Goal: Information Seeking & Learning: Compare options

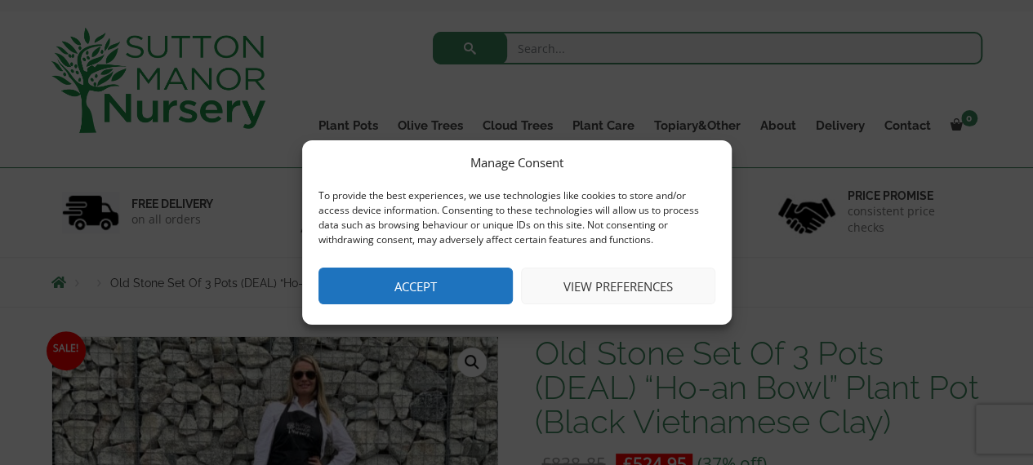
click at [434, 269] on button "Accept" at bounding box center [415, 286] width 194 height 37
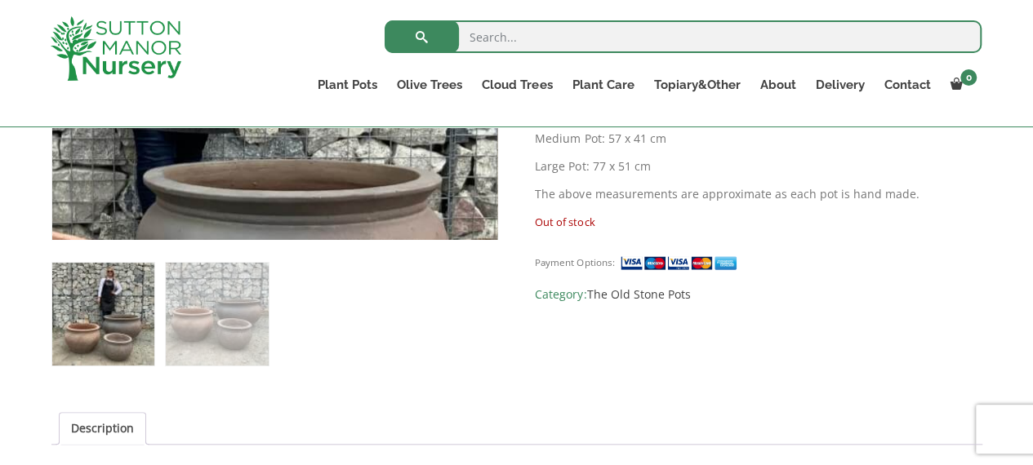
scroll to position [585, 0]
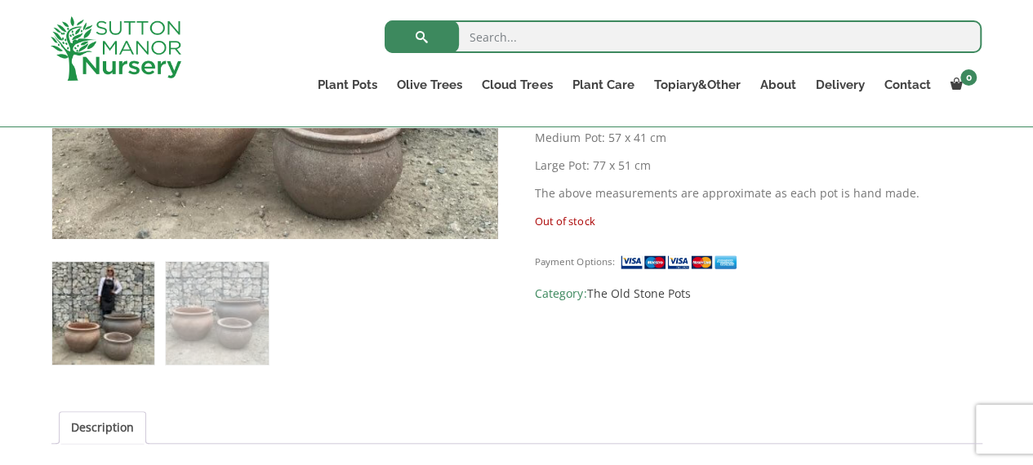
click at [127, 316] on img at bounding box center [103, 313] width 102 height 102
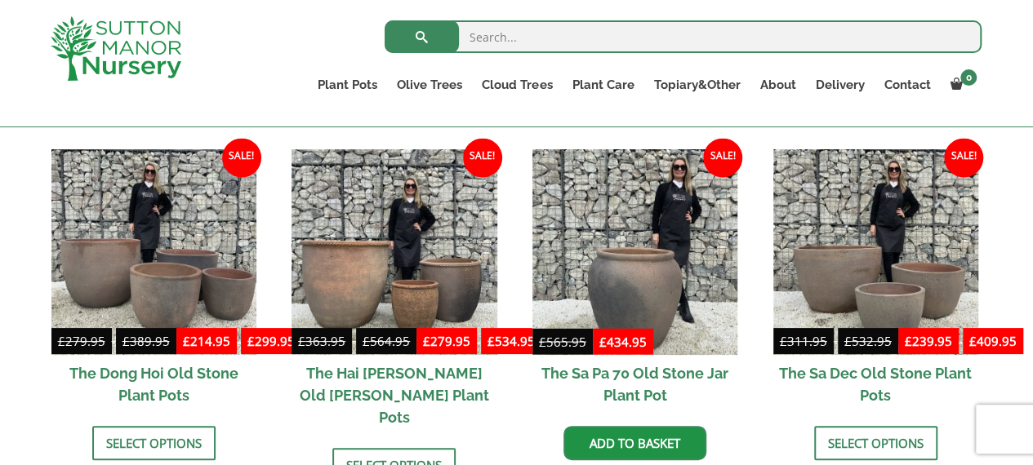
scroll to position [1440, 0]
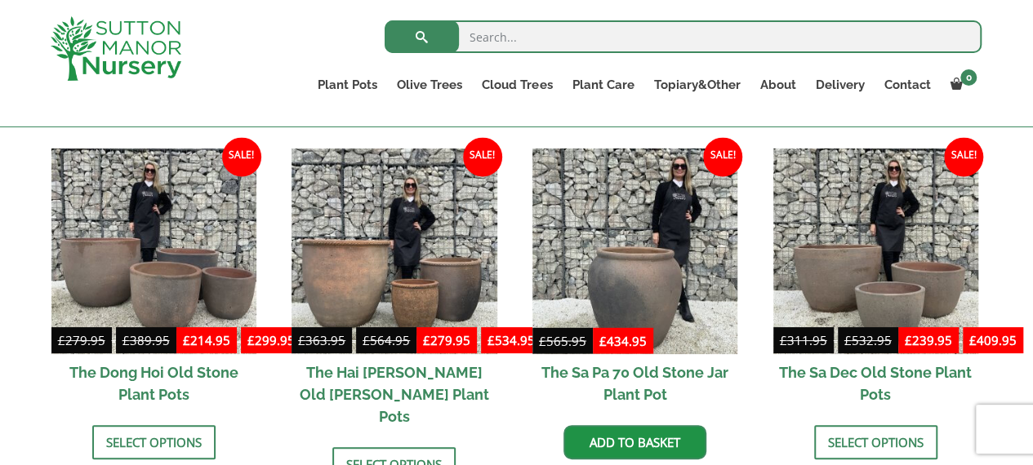
drag, startPoint x: 127, startPoint y: 316, endPoint x: 10, endPoint y: 412, distance: 152.0
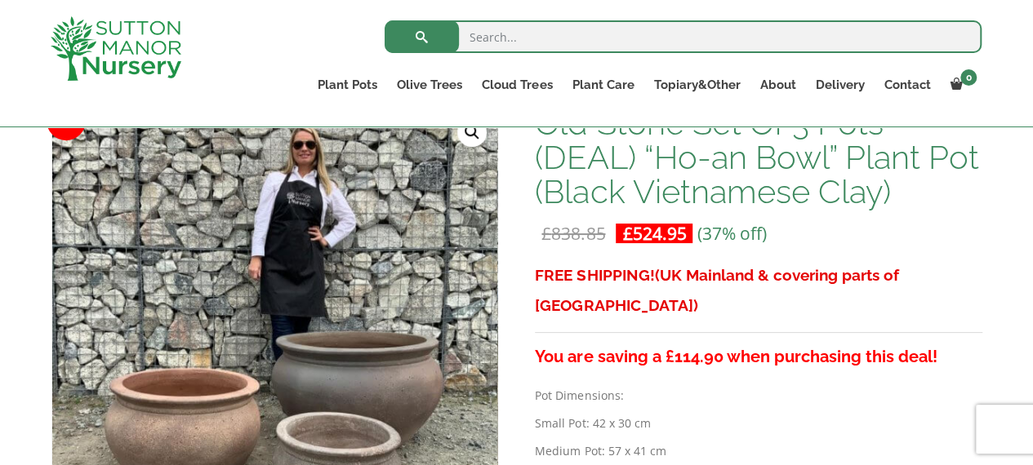
scroll to position [243, 0]
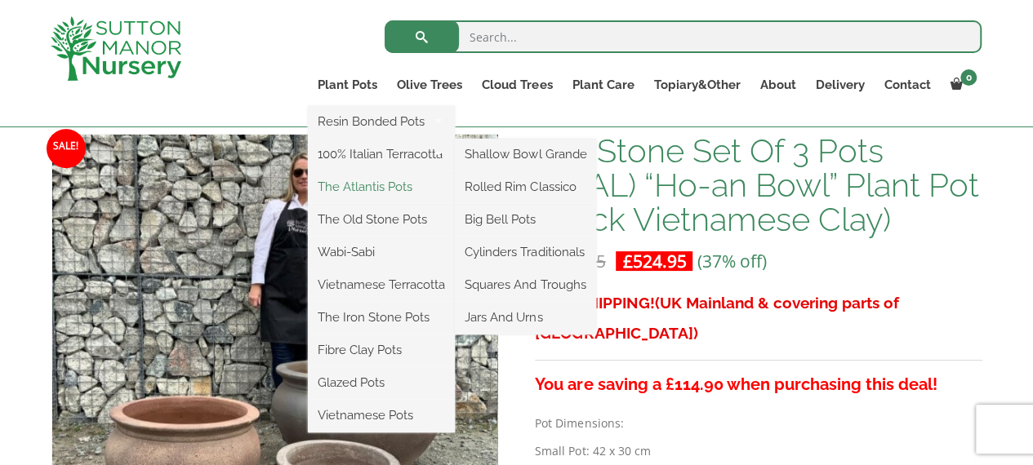
click at [358, 182] on link "The Atlantis Pots" at bounding box center [381, 187] width 147 height 24
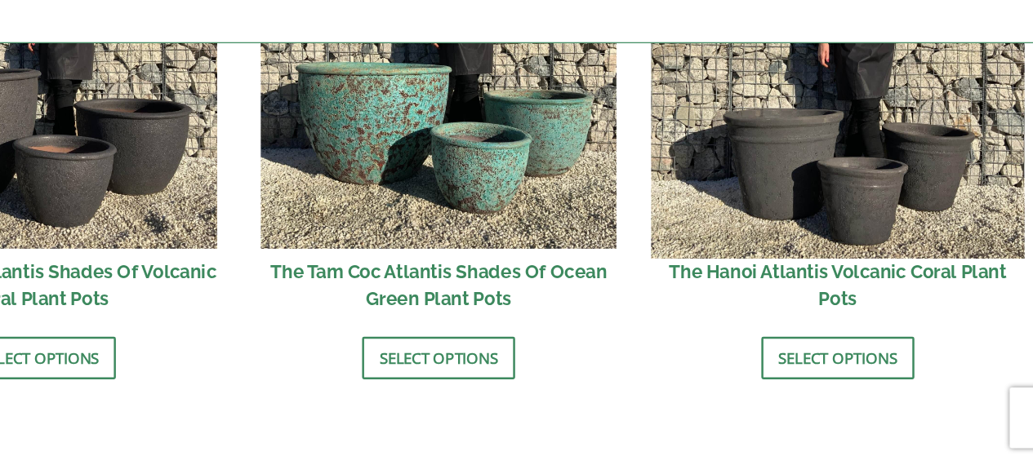
scroll to position [1529, 0]
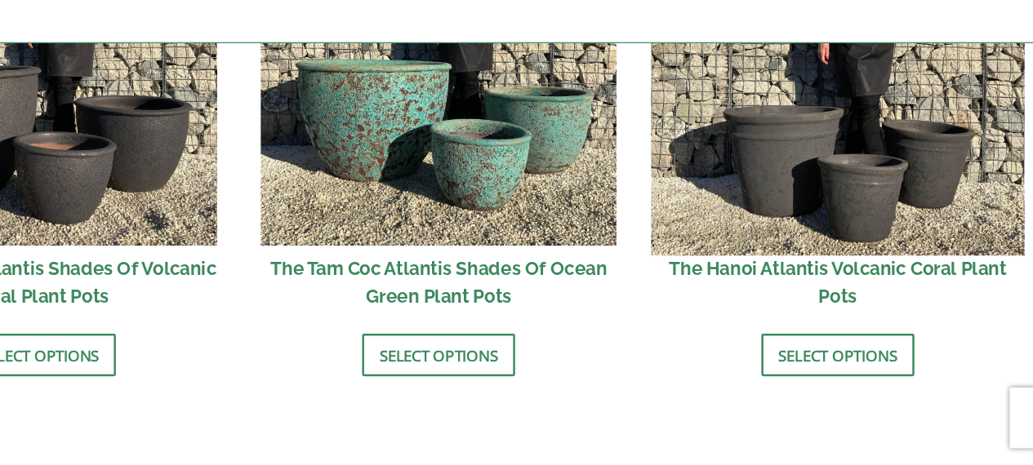
click at [779, 278] on img at bounding box center [837, 148] width 301 height 301
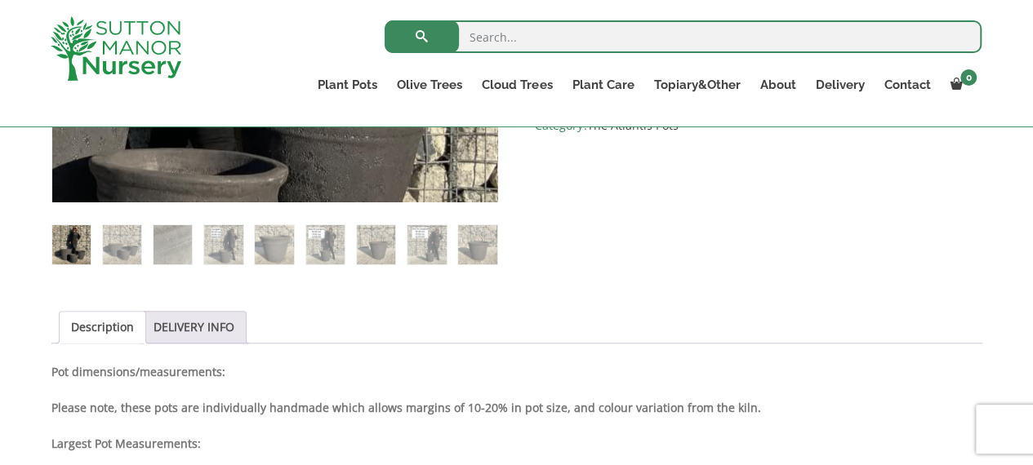
scroll to position [625, 0]
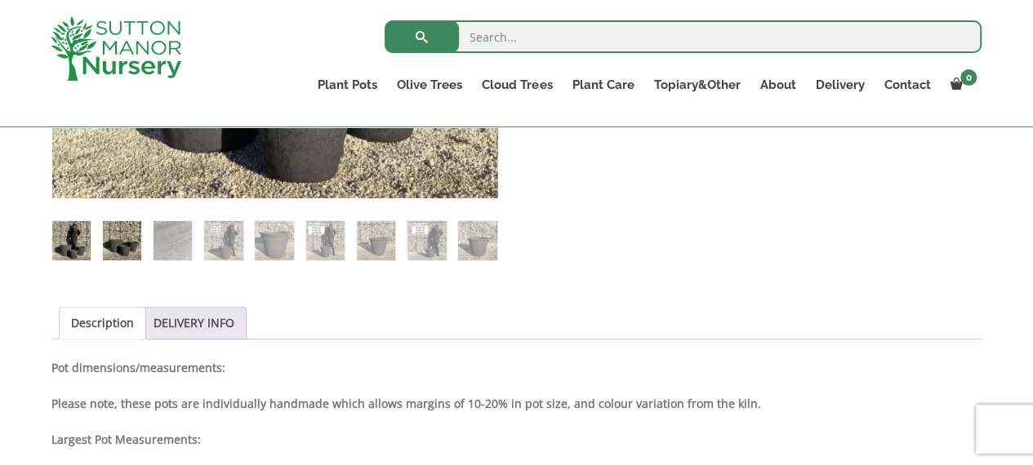
click at [128, 247] on img at bounding box center [122, 240] width 38 height 38
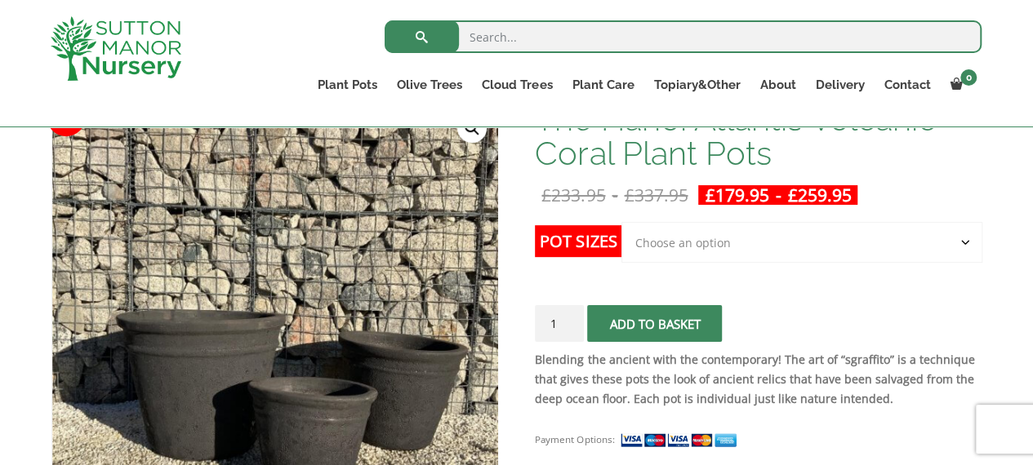
scroll to position [276, 0]
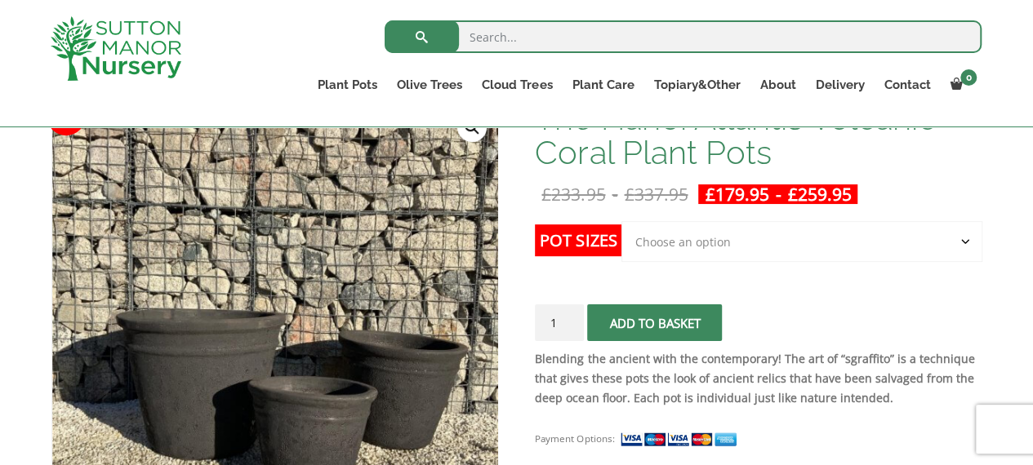
drag, startPoint x: 655, startPoint y: 254, endPoint x: 588, endPoint y: 266, distance: 68.1
click at [588, 266] on th "Pot Sizes" at bounding box center [578, 257] width 87 height 72
click at [939, 229] on select "Choose an option Click here to buy the 3rd to Largest Pot In The Picture Click …" at bounding box center [801, 241] width 360 height 41
click at [941, 234] on select "Choose an option Click here to buy the 3rd to Largest Pot In The Picture Click …" at bounding box center [801, 241] width 360 height 41
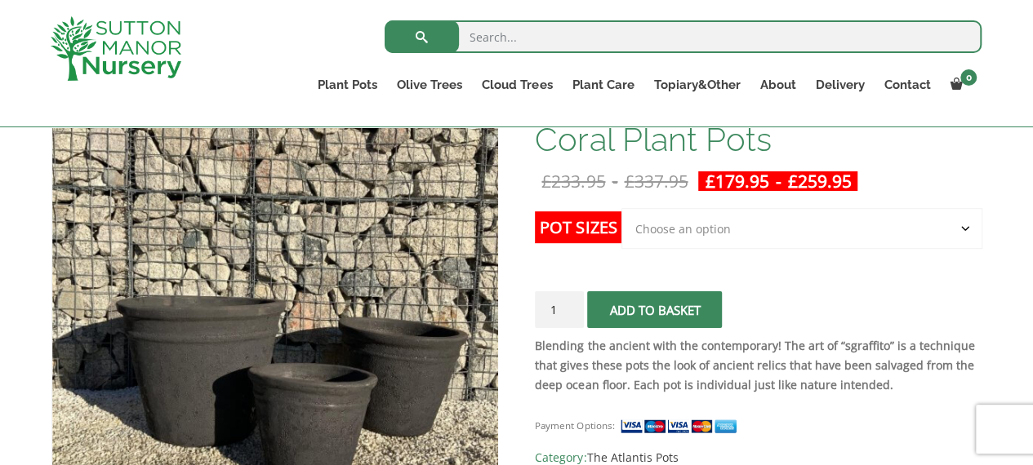
scroll to position [234, 0]
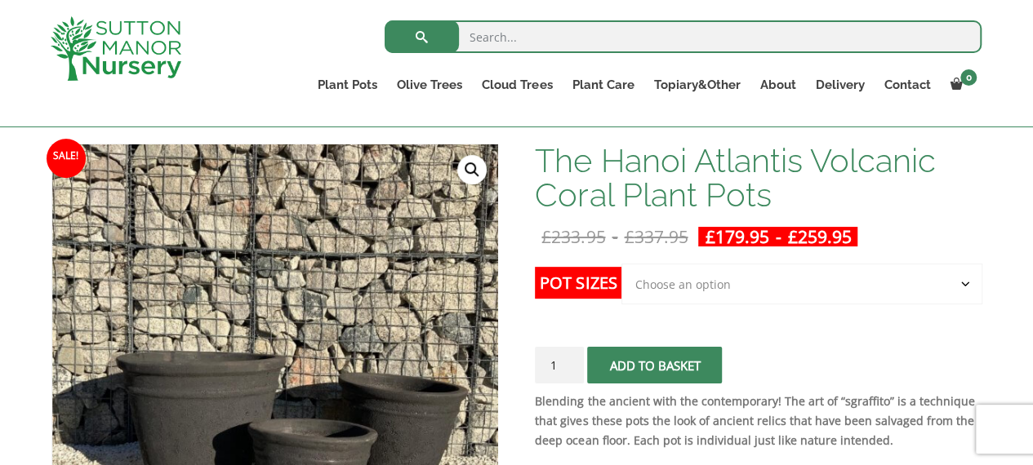
click at [960, 286] on select "Choose an option Click here to buy the 3rd to Largest Pot In The Picture Click …" at bounding box center [801, 284] width 360 height 41
select select "Click here to buy the Largest pot In The Picture"
click at [621, 264] on select "Choose an option Click here to buy the 3rd to Largest Pot In The Picture Click …" at bounding box center [801, 284] width 360 height 41
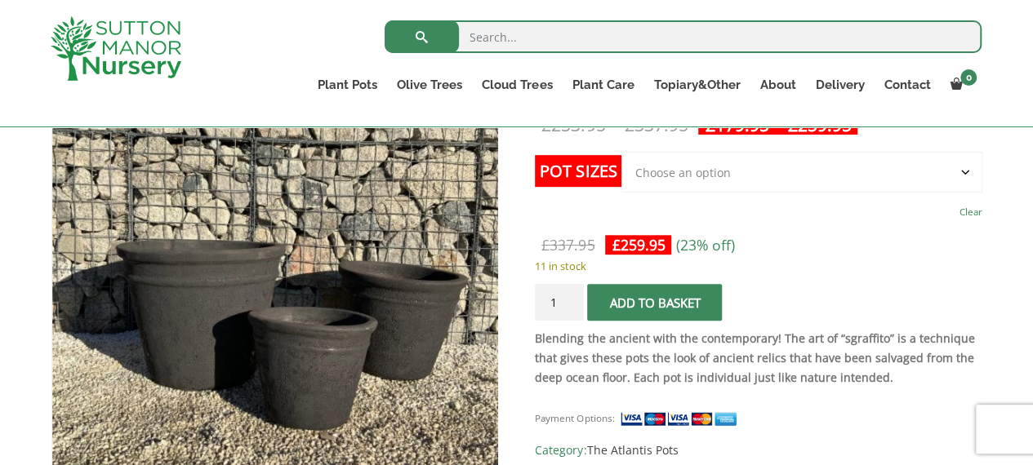
scroll to position [353, 0]
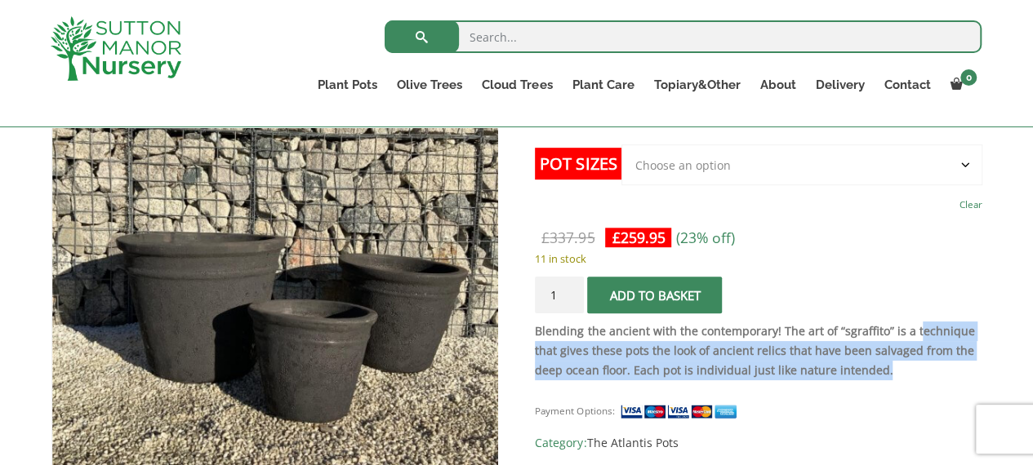
drag, startPoint x: 893, startPoint y: 381, endPoint x: 910, endPoint y: 330, distance: 54.0
click at [910, 330] on div "Blending the ancient with the contemporary! The art of “sgraffito” is a techniq…" at bounding box center [758, 355] width 447 height 67
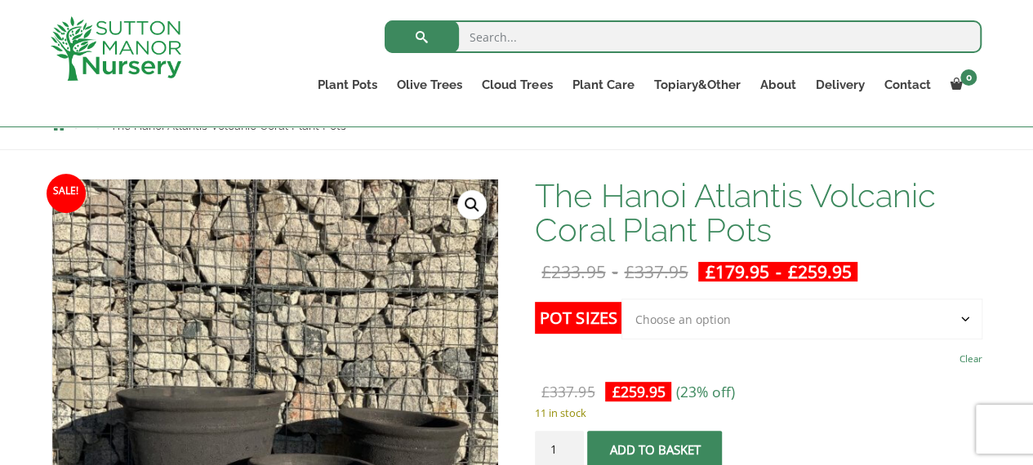
scroll to position [0, 0]
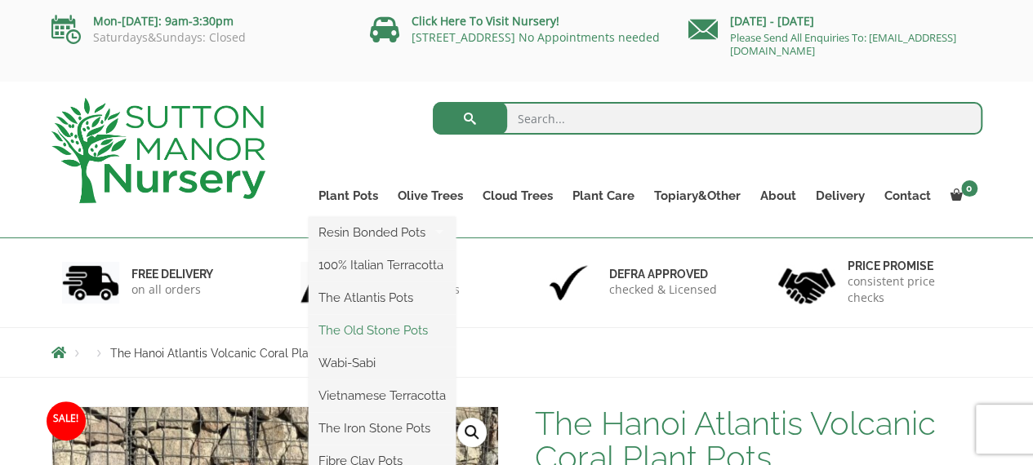
click at [370, 323] on link "The Old Stone Pots" at bounding box center [382, 330] width 147 height 24
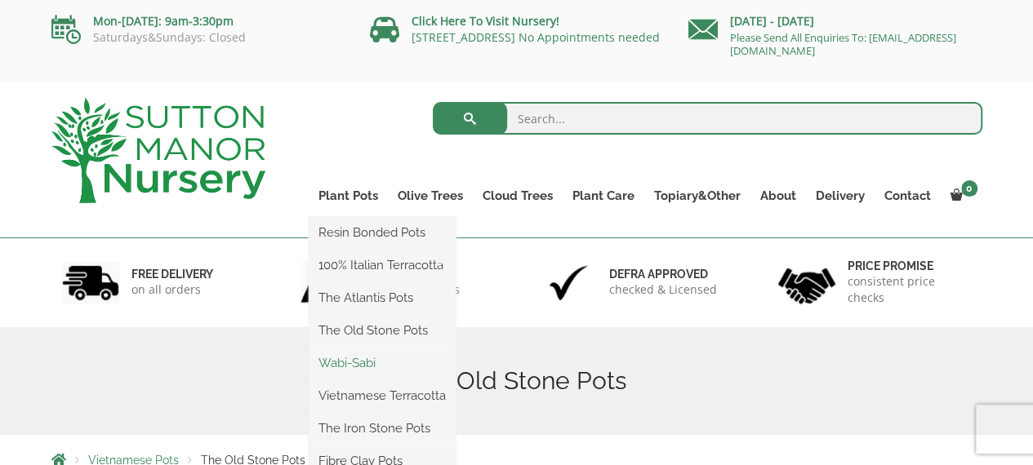
click at [359, 363] on link "Wabi-Sabi" at bounding box center [382, 363] width 147 height 24
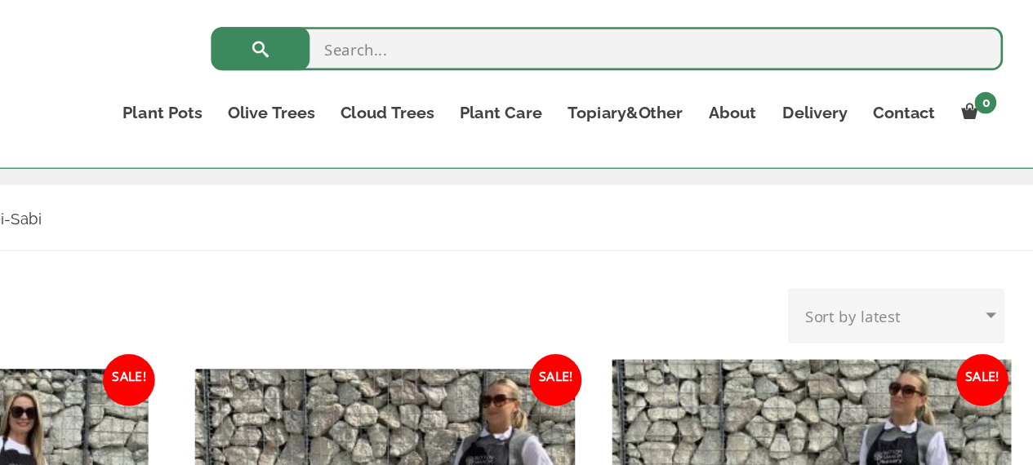
scroll to position [243, 0]
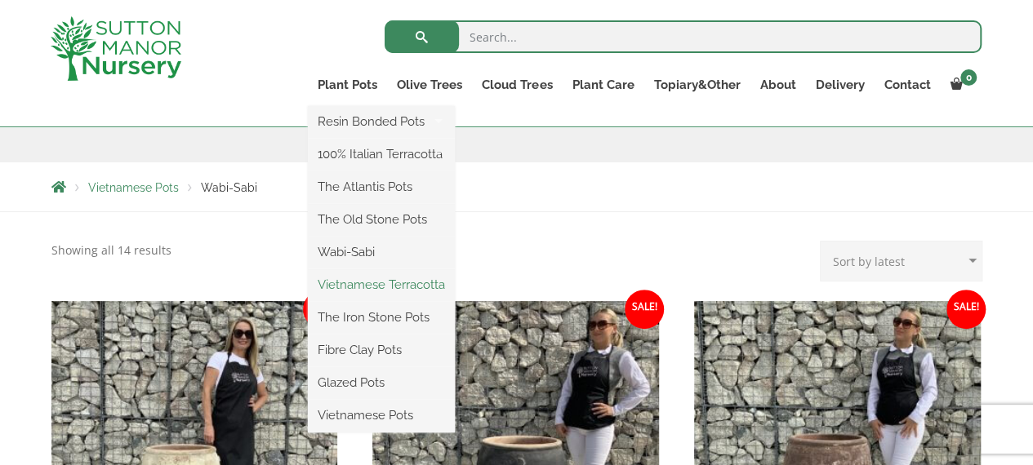
click at [376, 285] on link "Vietnamese Terracotta" at bounding box center [381, 285] width 147 height 24
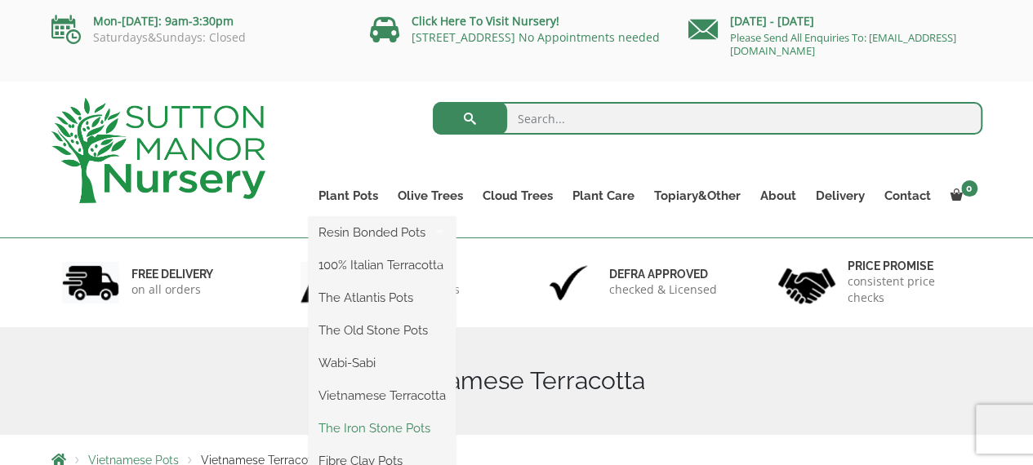
click at [367, 427] on link "The Iron Stone Pots" at bounding box center [382, 428] width 147 height 24
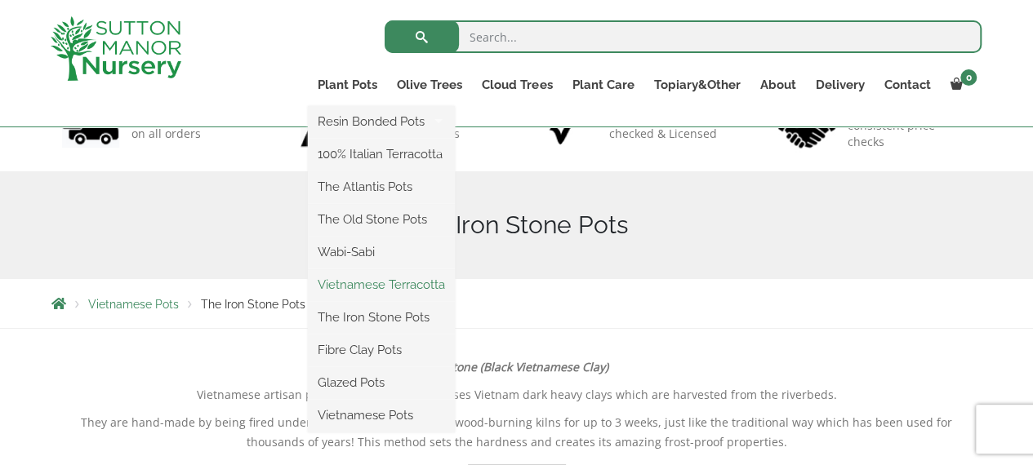
scroll to position [127, 0]
click at [365, 411] on link "Vietnamese Pots" at bounding box center [381, 415] width 147 height 24
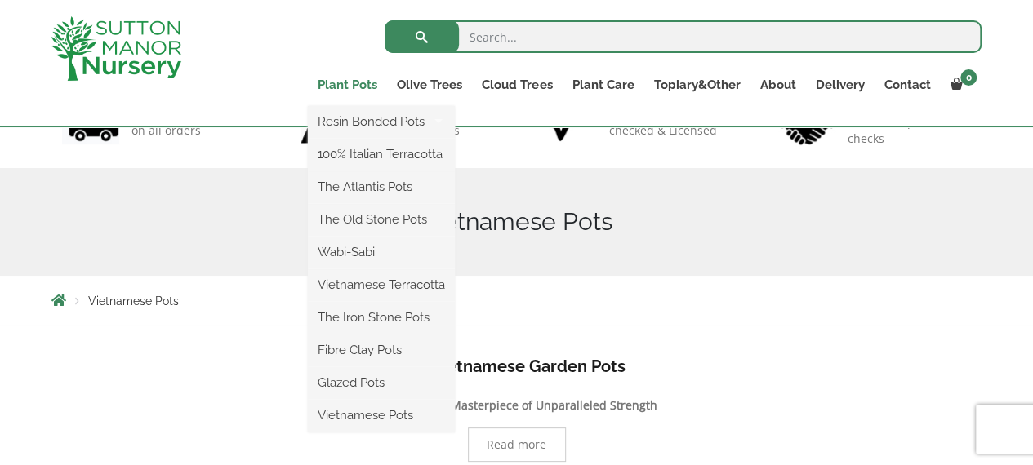
scroll to position [131, 0]
click at [351, 381] on link "Glazed Pots" at bounding box center [381, 383] width 147 height 24
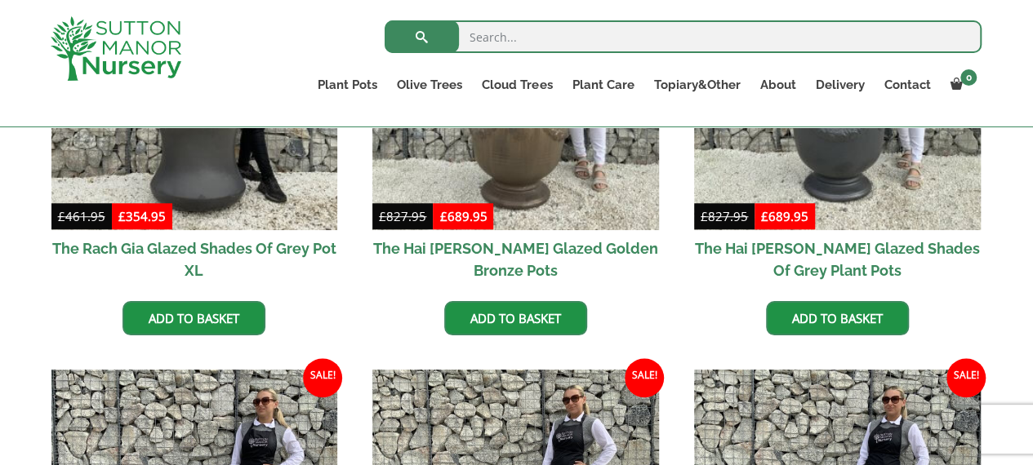
scroll to position [527, 0]
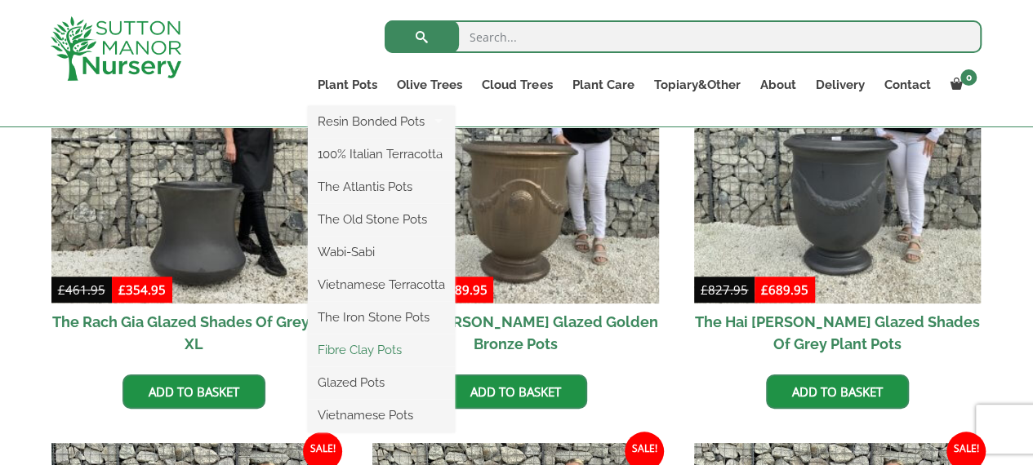
click at [389, 344] on link "Fibre Clay Pots" at bounding box center [381, 350] width 147 height 24
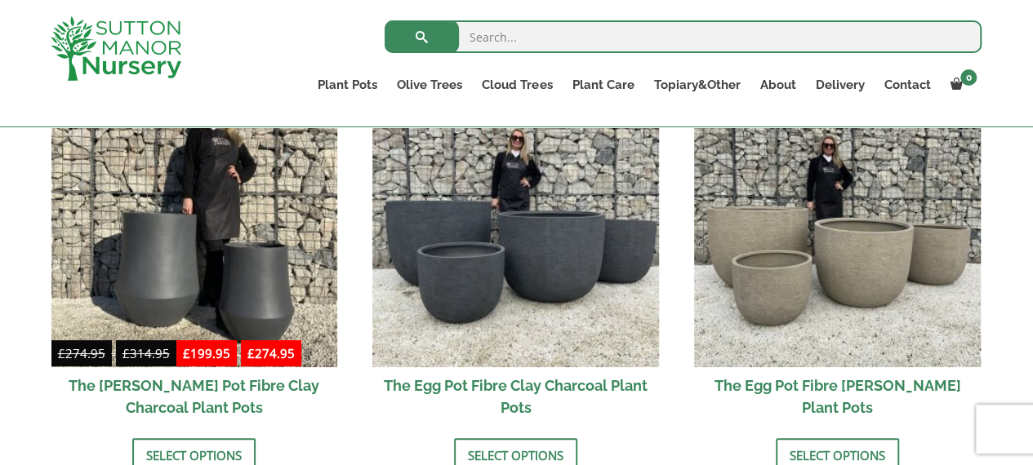
scroll to position [572, 0]
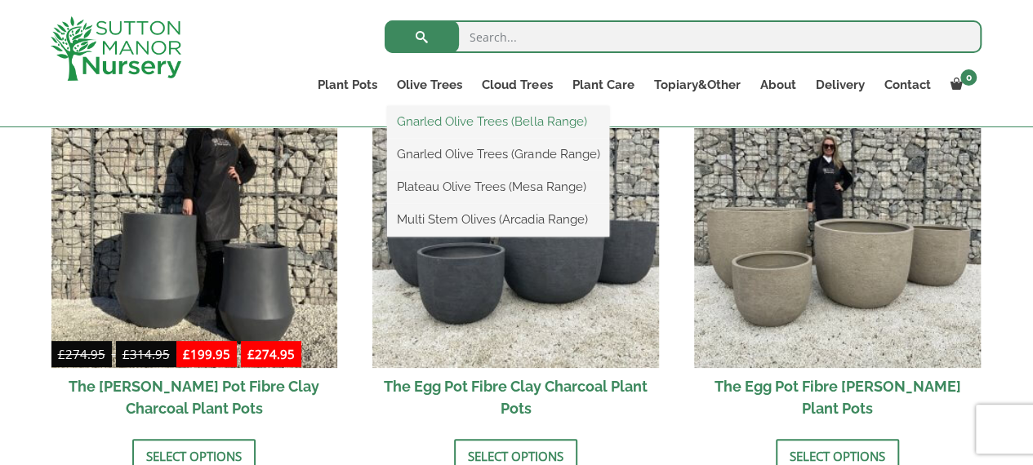
click at [436, 124] on link "Gnarled Olive Trees (Bella Range)" at bounding box center [498, 121] width 222 height 24
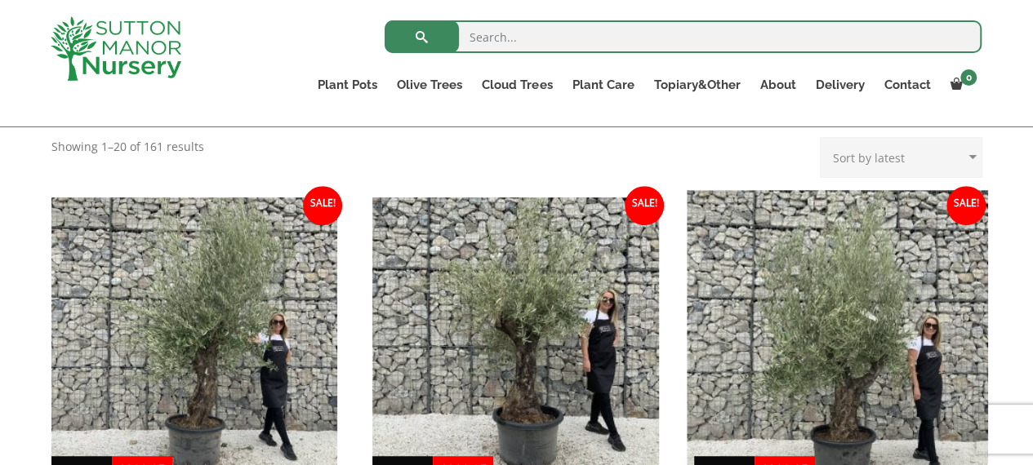
scroll to position [343, 0]
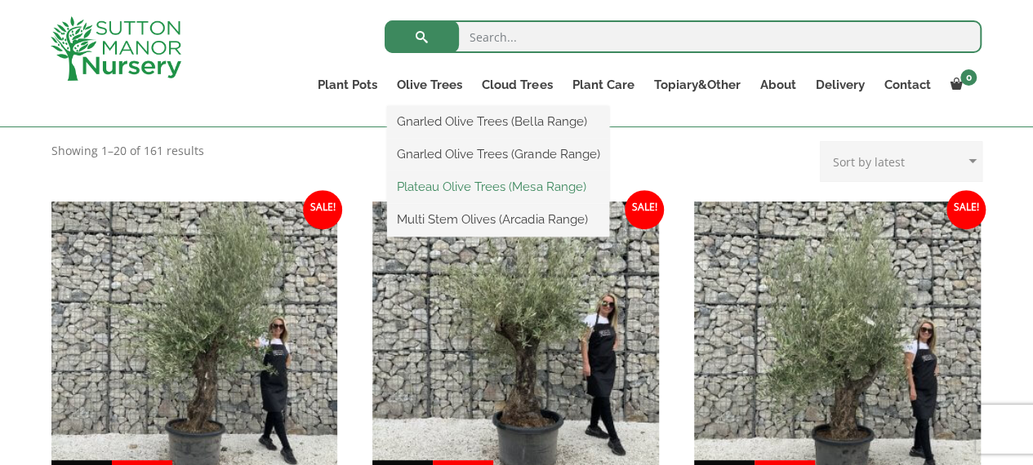
click at [449, 185] on link "Plateau Olive Trees (Mesa Range)" at bounding box center [498, 187] width 222 height 24
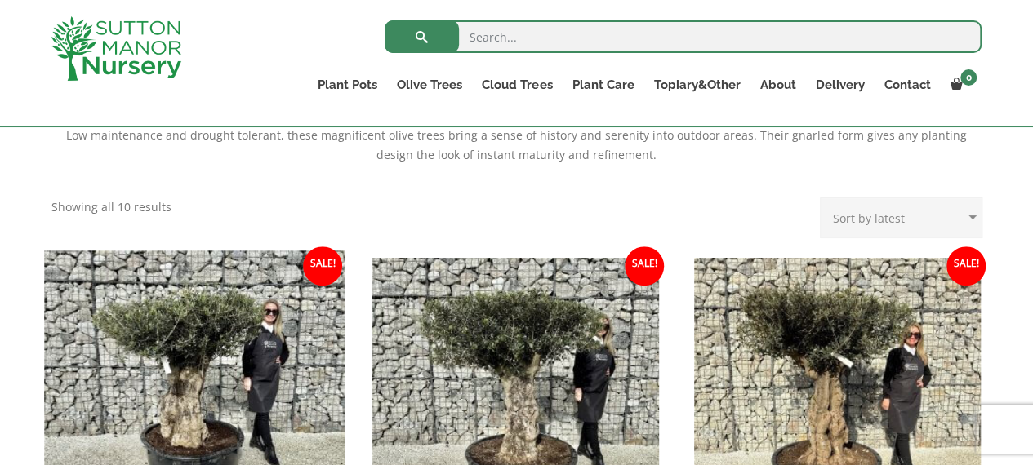
scroll to position [396, 0]
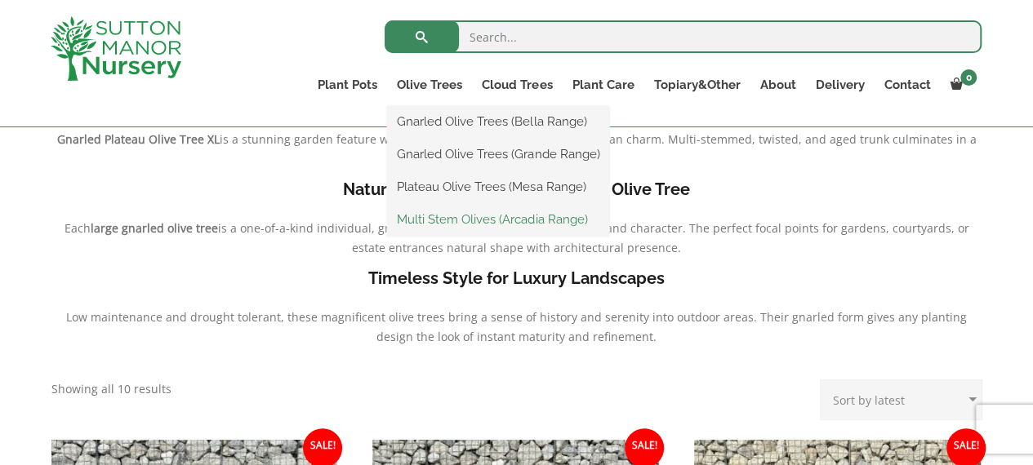
click at [443, 218] on link "Multi Stem Olives (Arcadia Range)" at bounding box center [498, 219] width 222 height 24
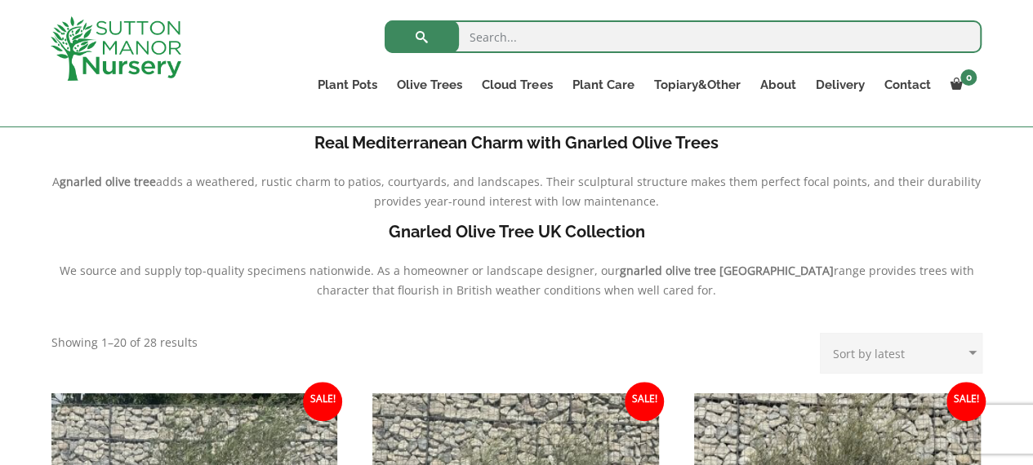
scroll to position [431, 0]
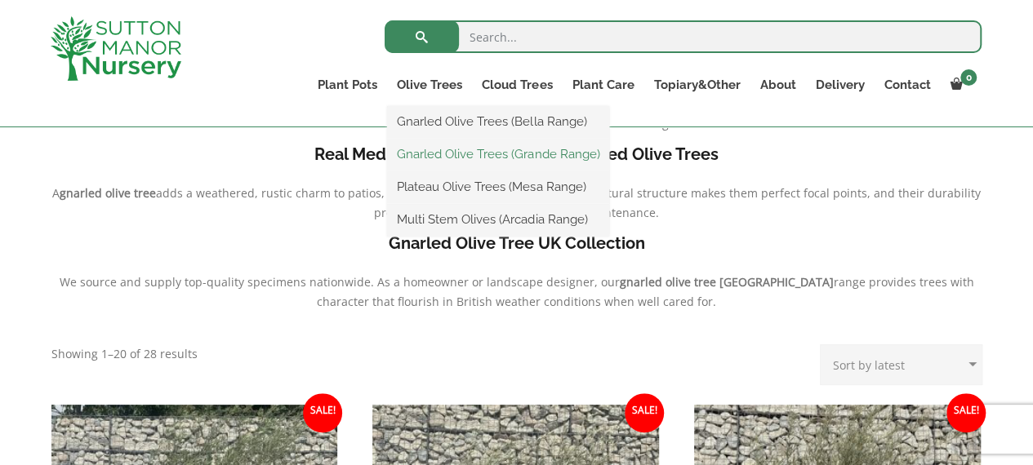
click at [418, 147] on link "Gnarled Olive Trees (Grande Range)" at bounding box center [498, 154] width 222 height 24
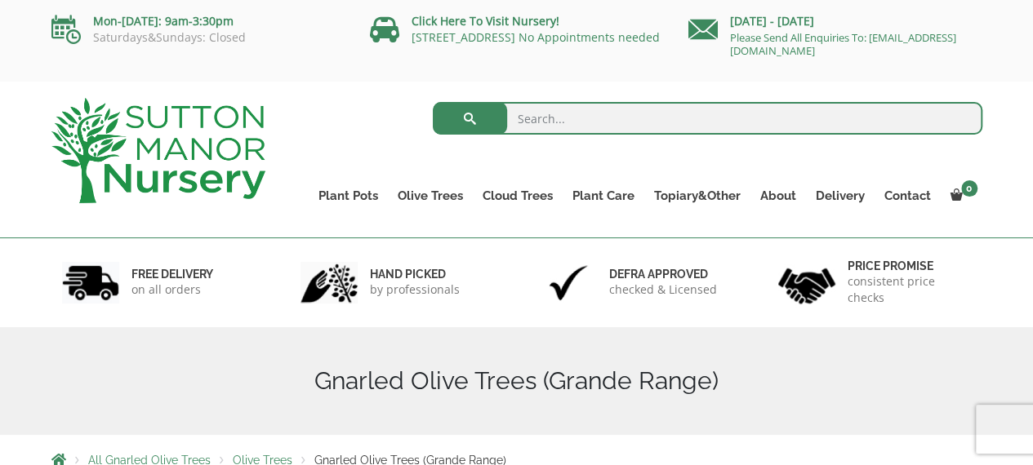
click at [418, 147] on ul "Plant Pots Resin Bonded Pots The Amalfi Pots The Milan Pots The Capri Pots The …" at bounding box center [646, 184] width 674 height 74
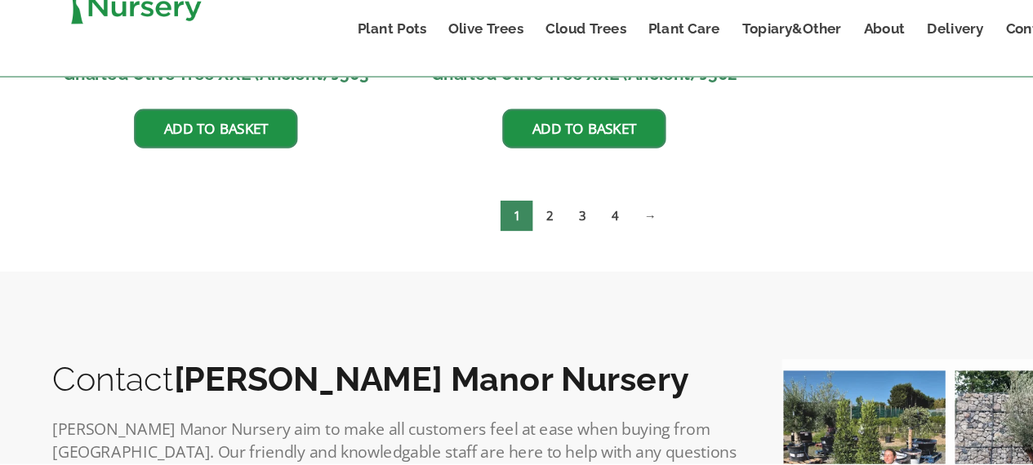
scroll to position [2745, 0]
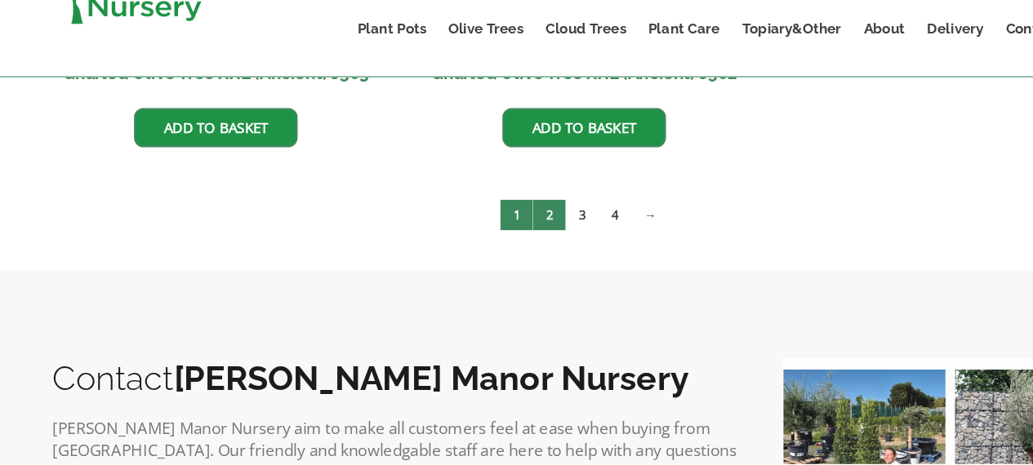
click at [490, 238] on link "2" at bounding box center [485, 247] width 29 height 27
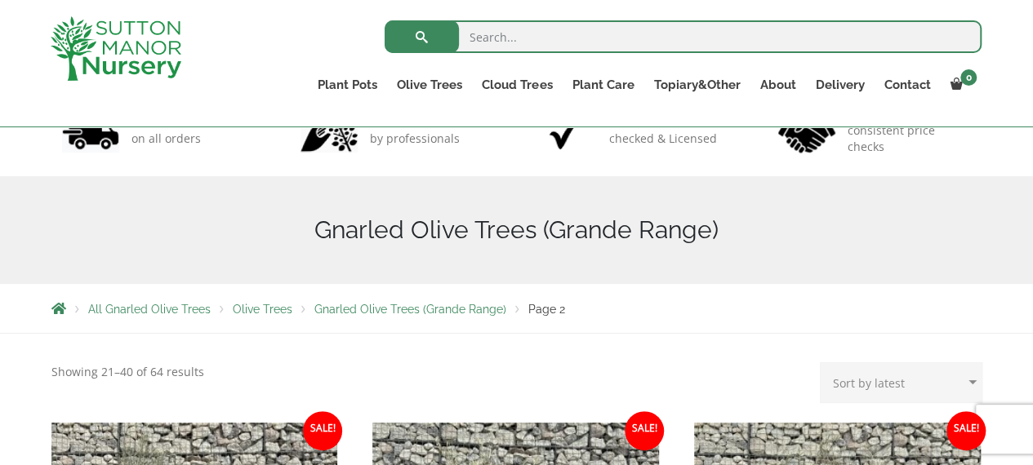
click at [554, 203] on div "Gnarled Olive Trees (Grande Range)" at bounding box center [516, 230] width 955 height 108
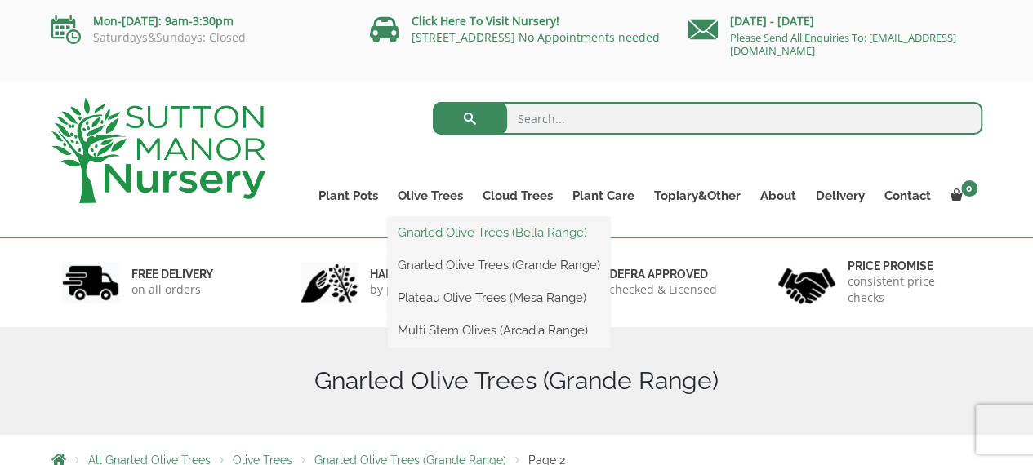
click at [431, 228] on link "Gnarled Olive Trees (Bella Range)" at bounding box center [499, 232] width 222 height 24
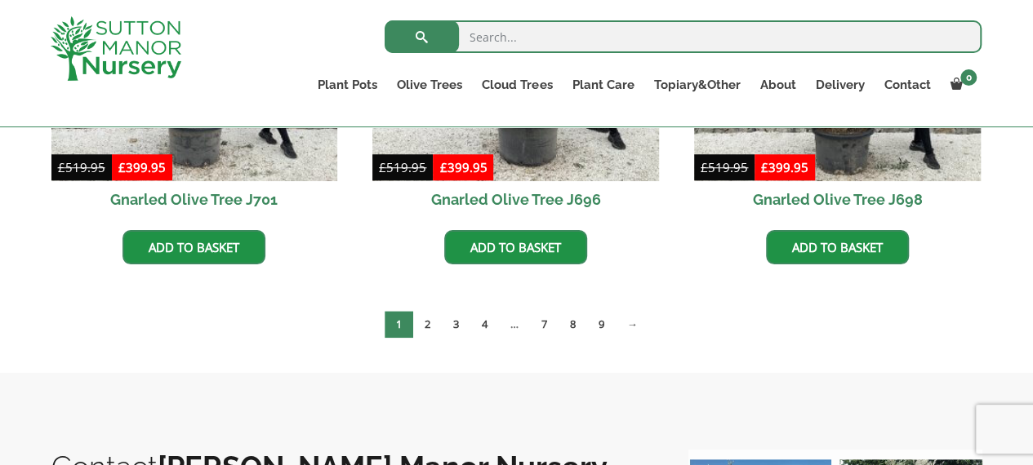
scroll to position [650, 0]
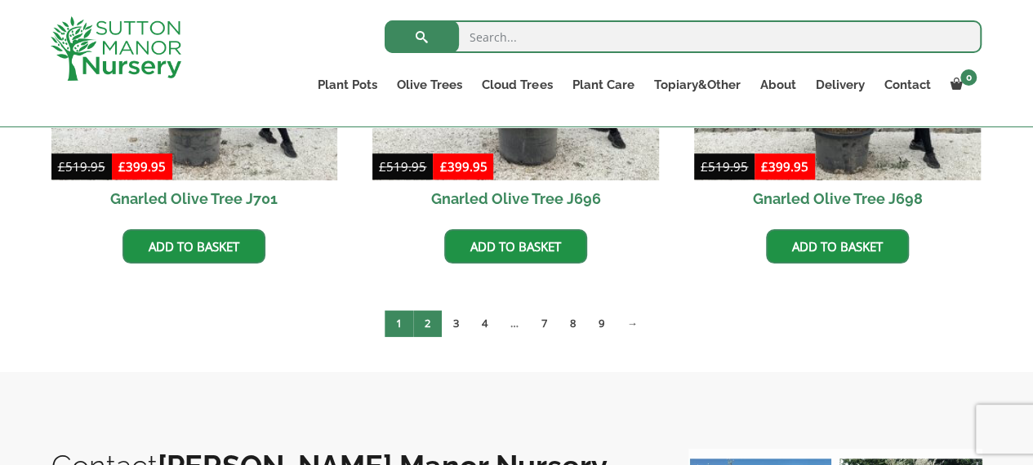
click at [427, 322] on link "2" at bounding box center [427, 323] width 29 height 27
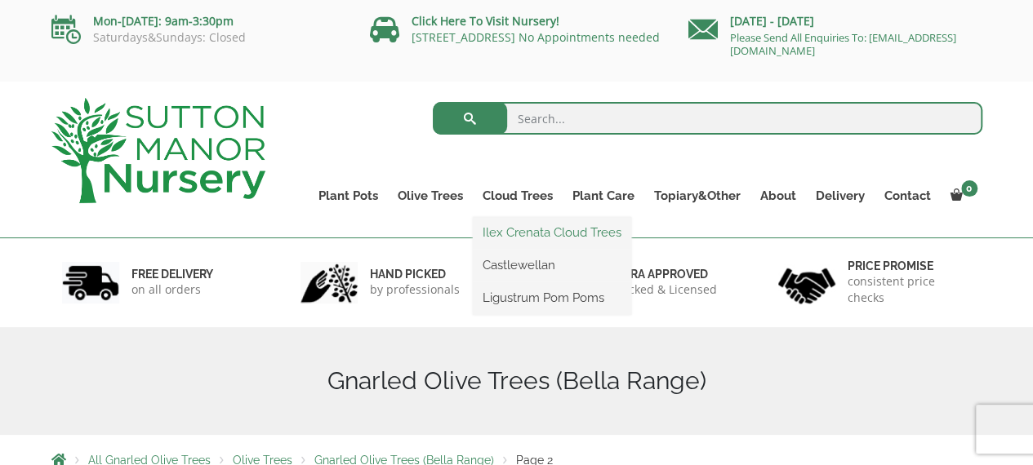
click at [513, 238] on link "Ilex Crenata Cloud Trees" at bounding box center [552, 232] width 158 height 24
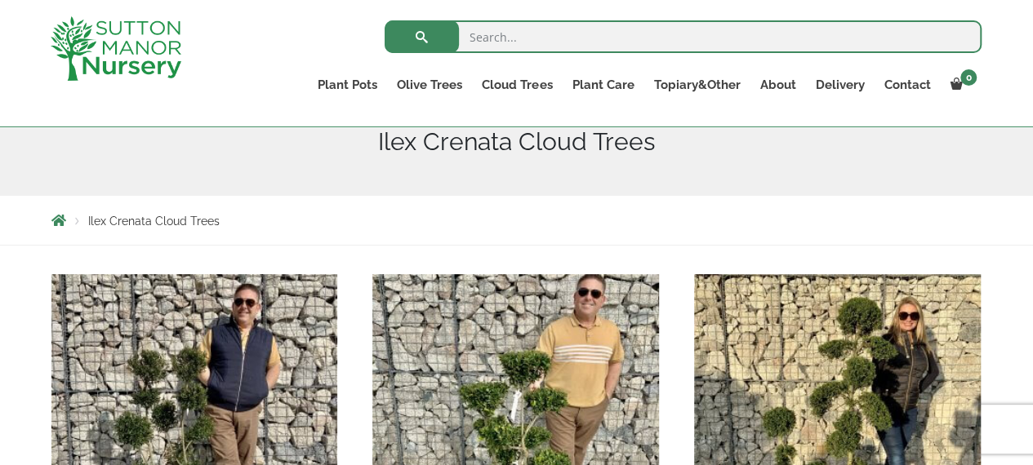
scroll to position [198, 0]
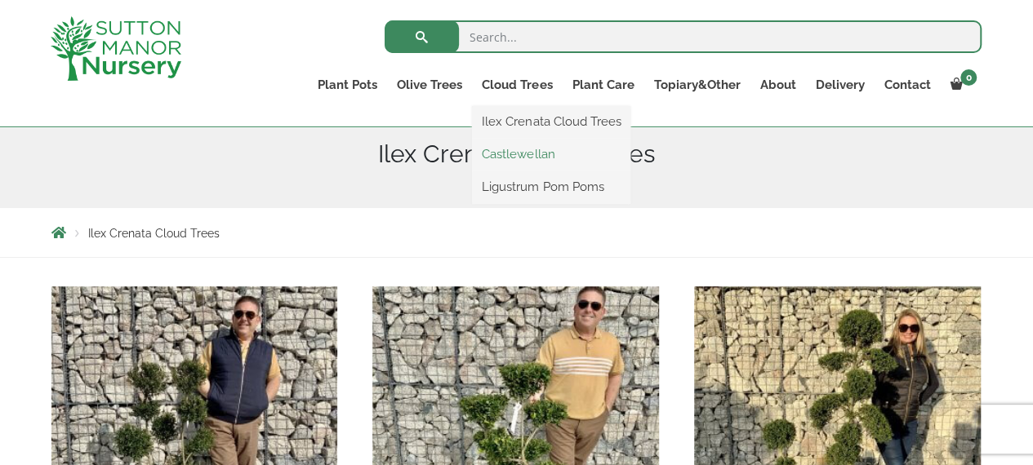
click at [532, 154] on link "Castlewellan" at bounding box center [551, 154] width 158 height 24
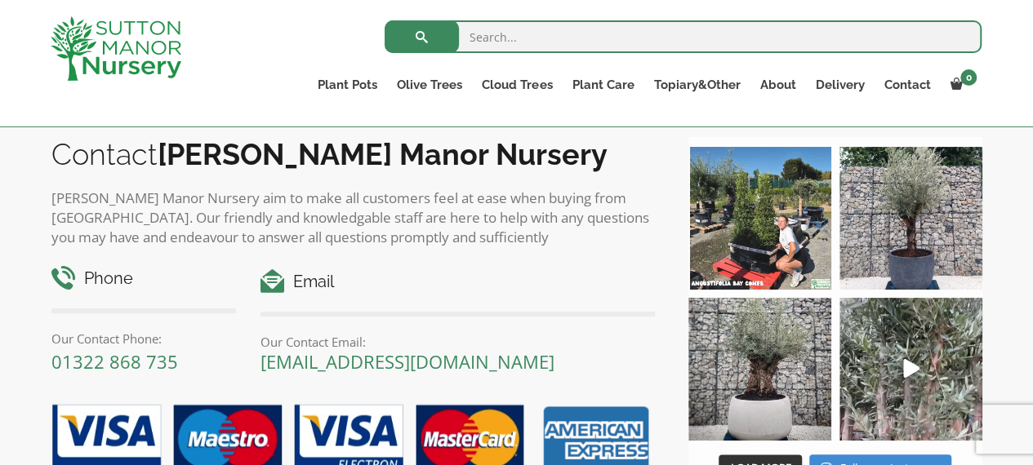
scroll to position [797, 0]
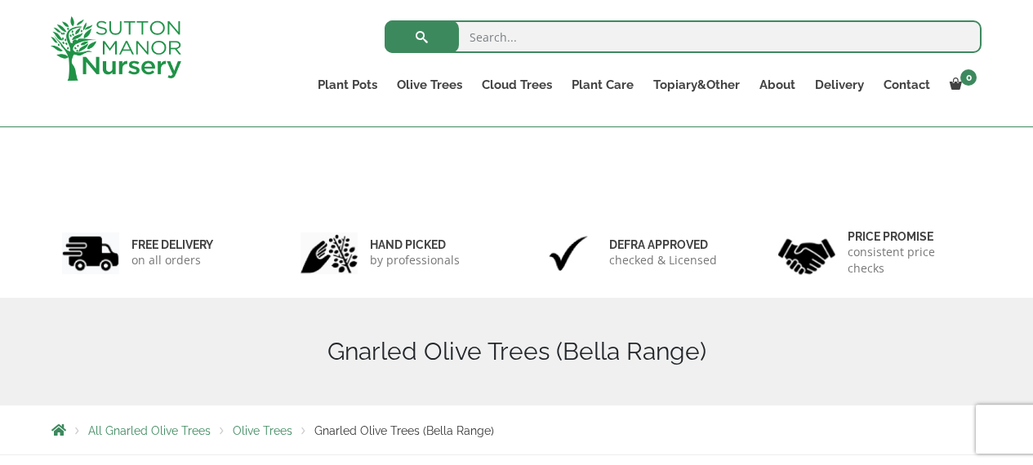
scroll to position [343, 0]
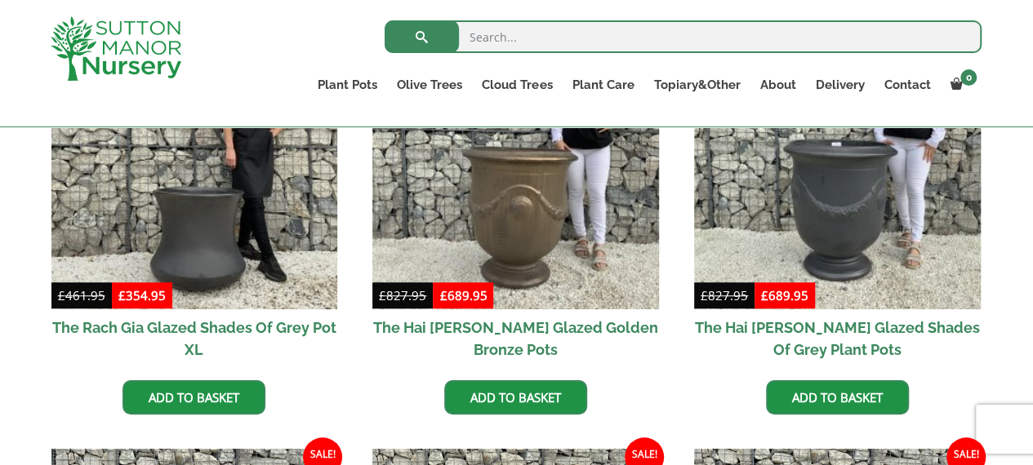
scroll to position [527, 0]
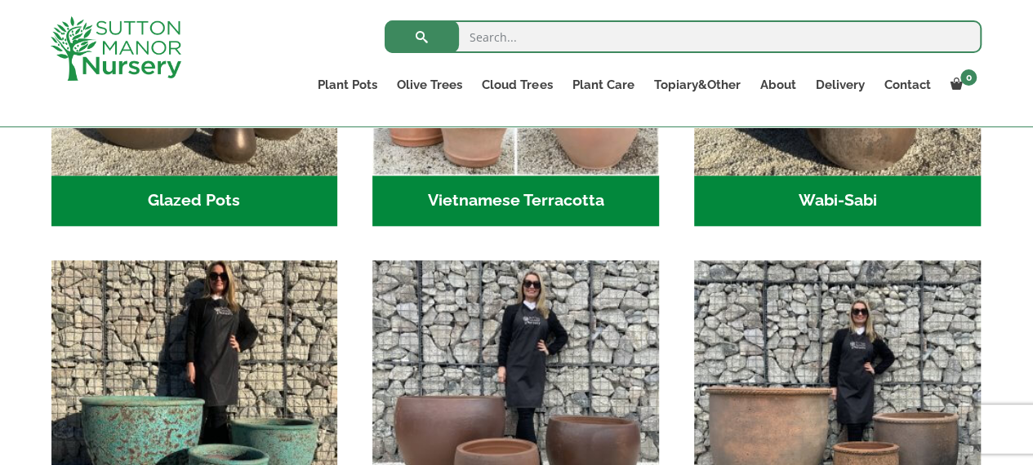
scroll to position [754, 0]
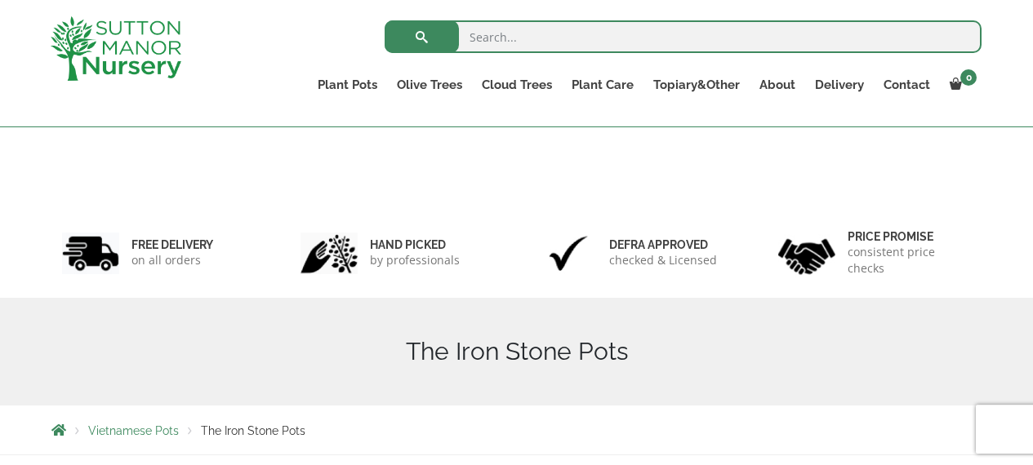
scroll to position [127, 0]
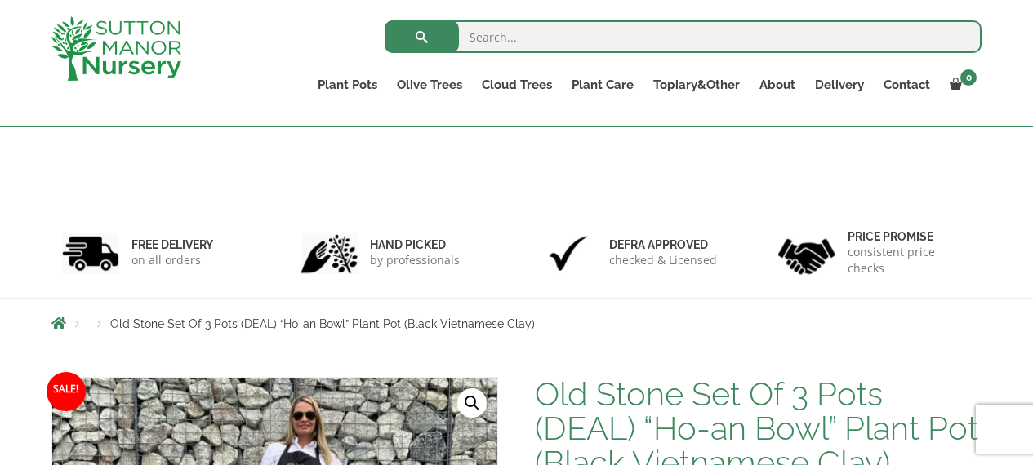
scroll to position [243, 0]
